Goal: Task Accomplishment & Management: Complete application form

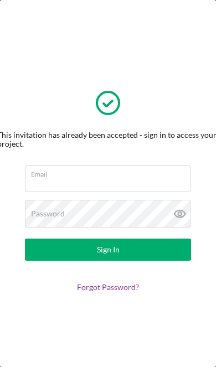
click at [107, 178] on input "Email" at bounding box center [108, 179] width 166 height 27
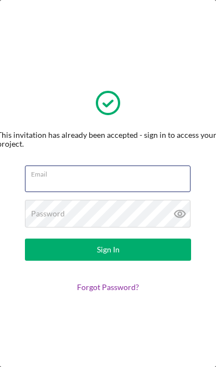
type input "[EMAIL_ADDRESS][DOMAIN_NAME]"
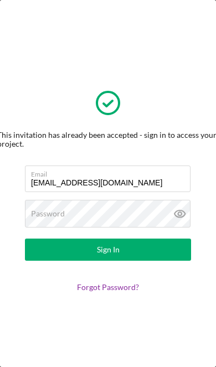
click at [108, 249] on button "Sign In" at bounding box center [108, 250] width 166 height 22
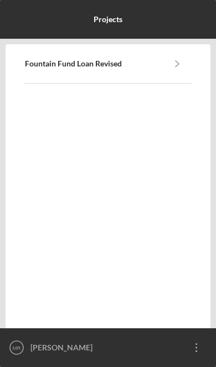
click at [197, 357] on icon "Icon/Overflow" at bounding box center [197, 348] width 28 height 28
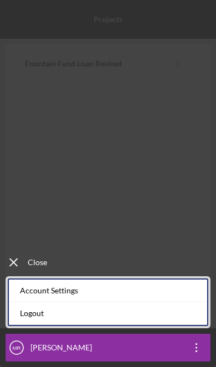
click at [143, 259] on div "Icon/Menu Close Close" at bounding box center [108, 263] width 216 height 28
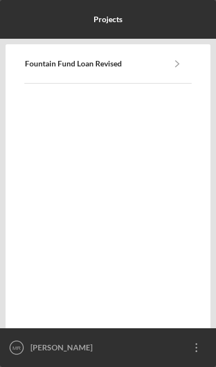
click at [187, 55] on icon "Icon/Navigate" at bounding box center [177, 63] width 25 height 25
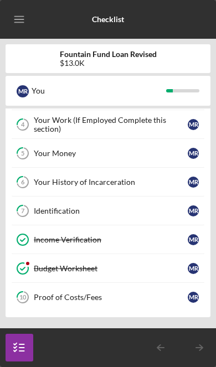
scroll to position [119, 0]
